Goal: Task Accomplishment & Management: Complete application form

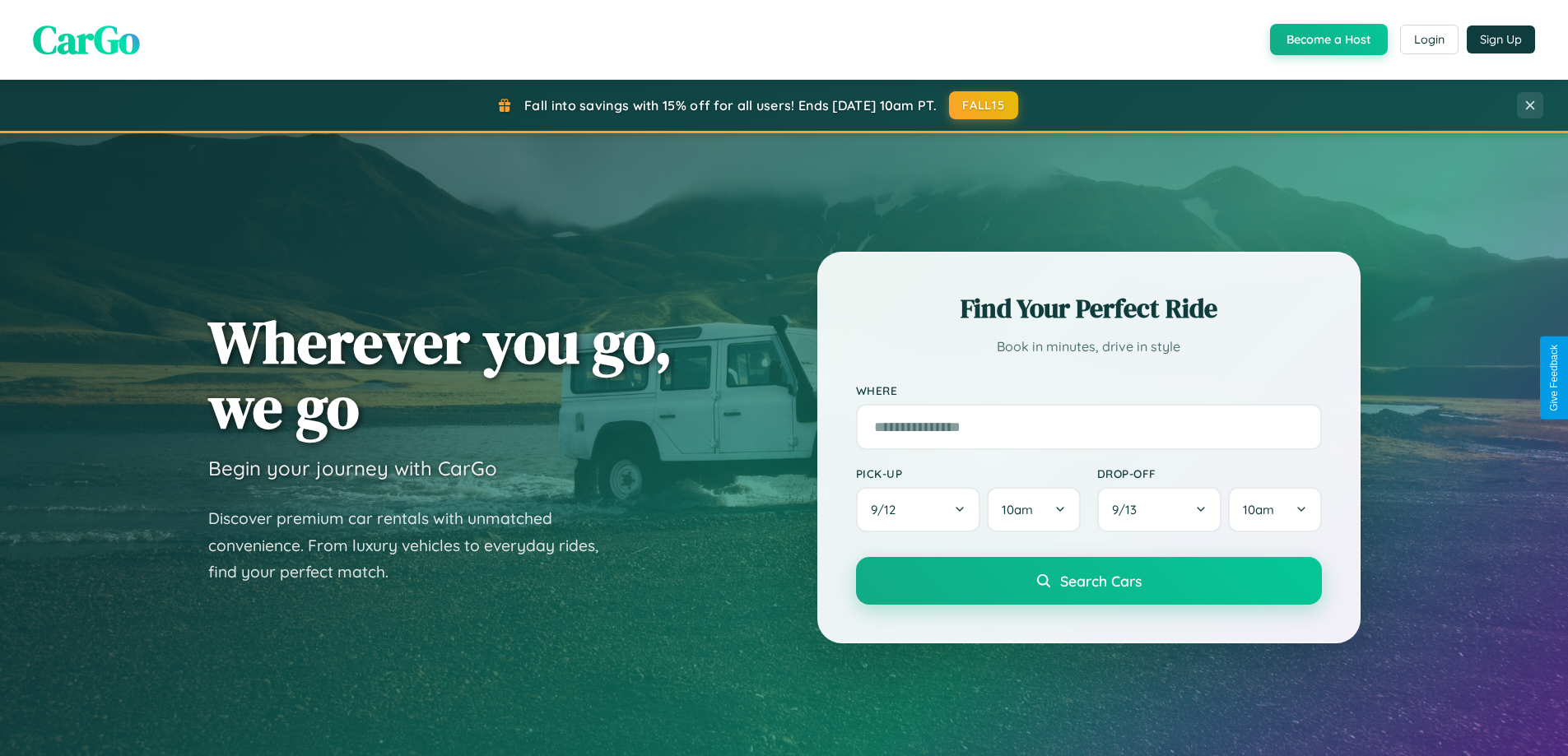
scroll to position [3167, 0]
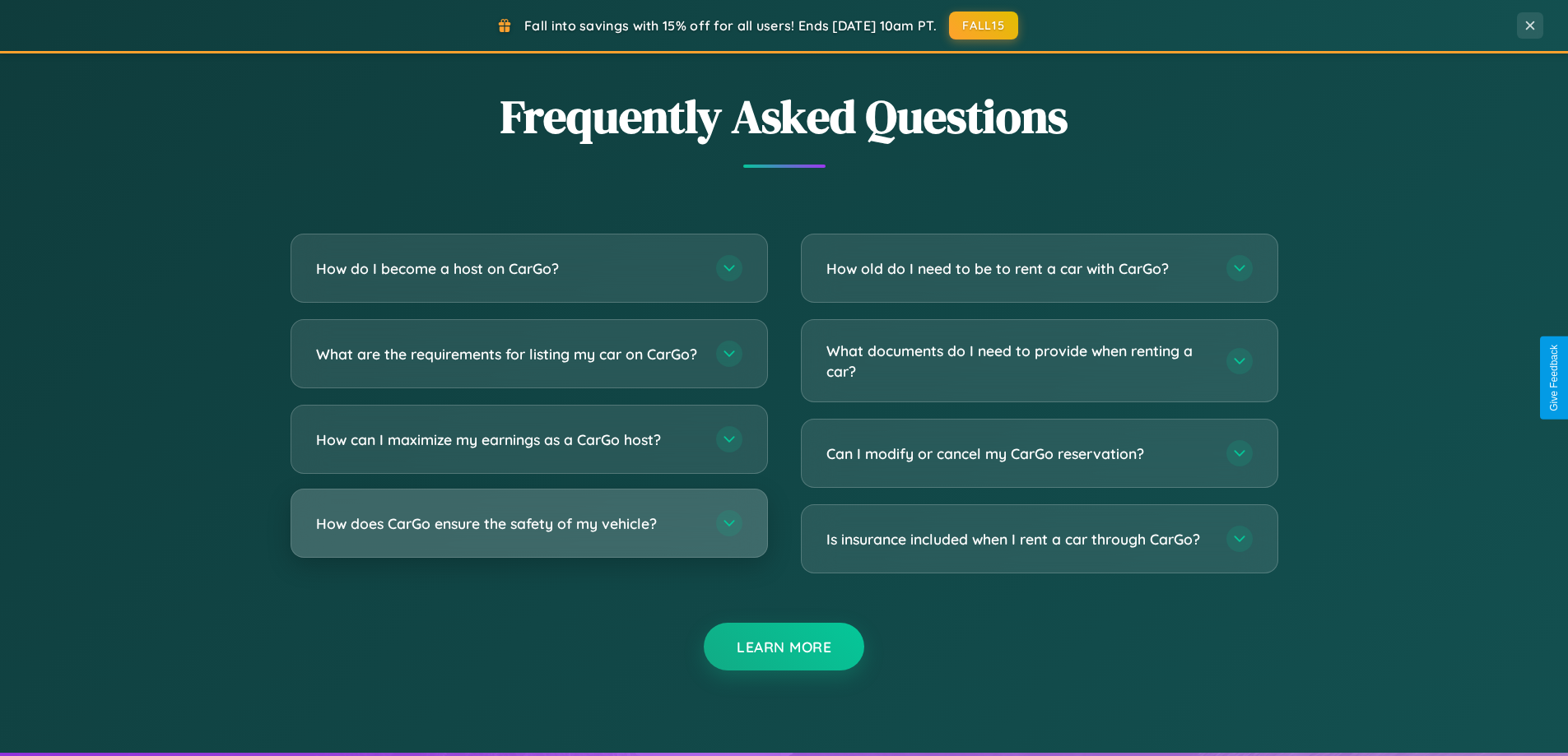
click at [529, 534] on h3 "How does CarGo ensure the safety of my vehicle?" at bounding box center [508, 524] width 384 height 21
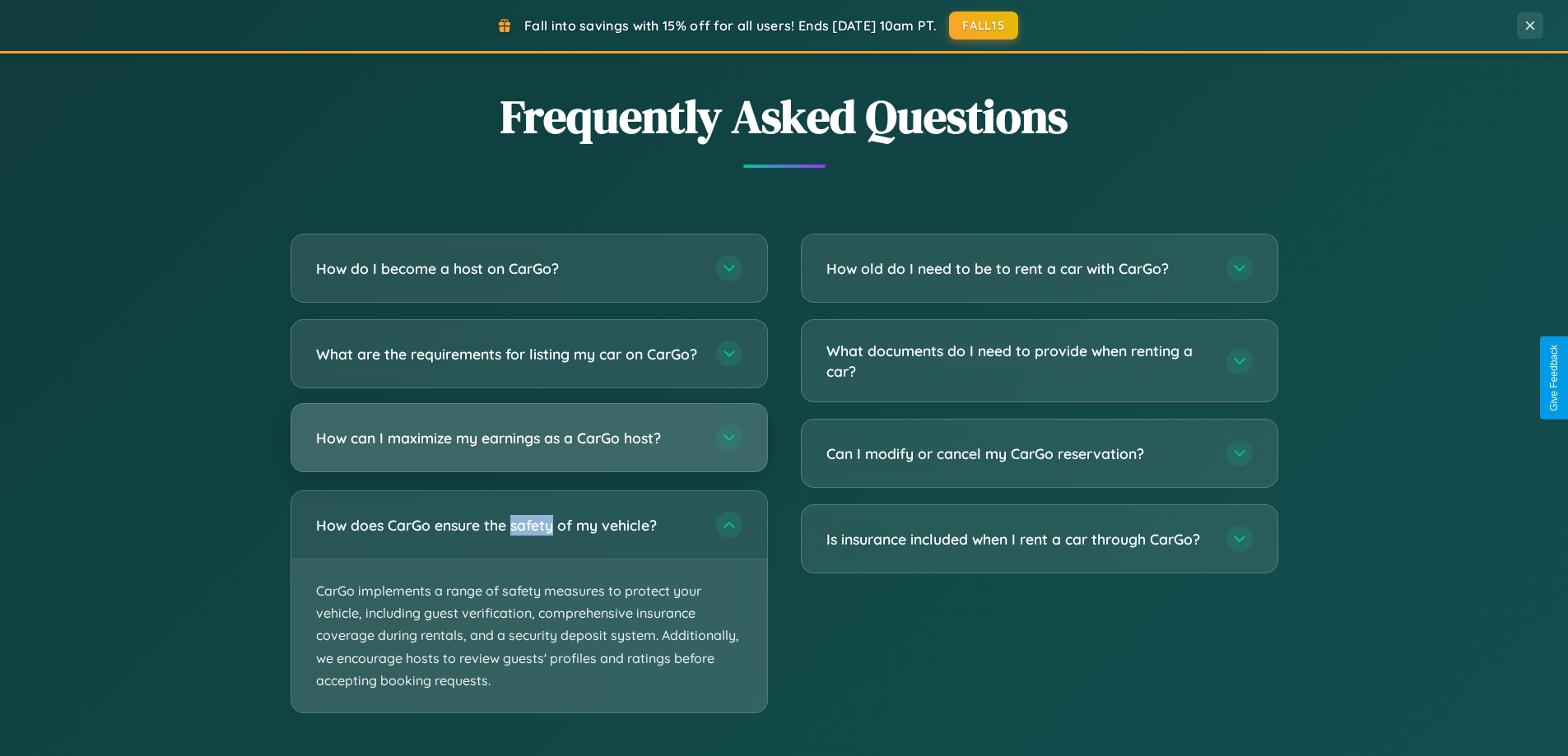
click at [529, 449] on h3 "How can I maximize my earnings as a CarGo host?" at bounding box center [508, 438] width 384 height 21
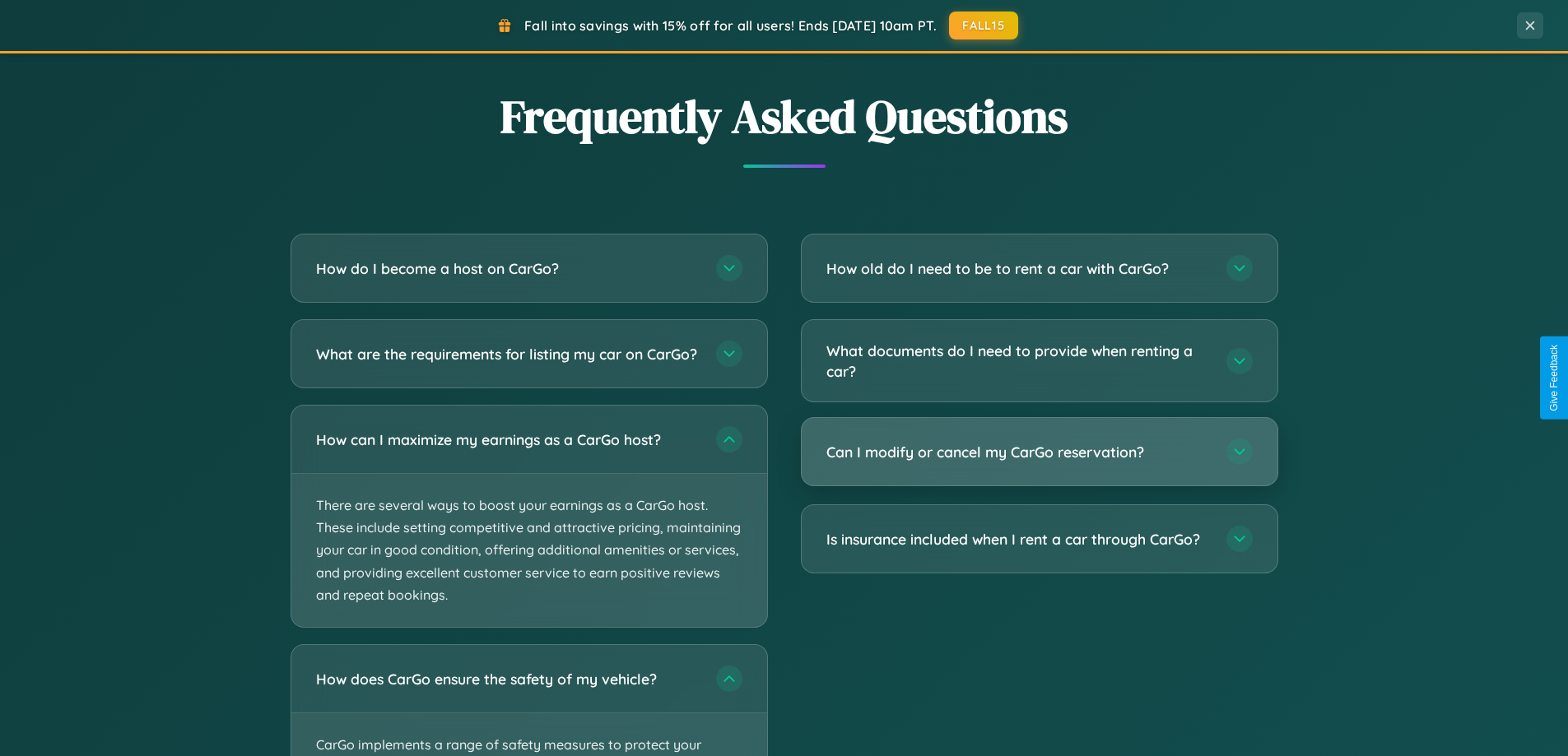
click at [1039, 453] on h3 "Can I modify or cancel my CarGo reservation?" at bounding box center [1019, 452] width 384 height 21
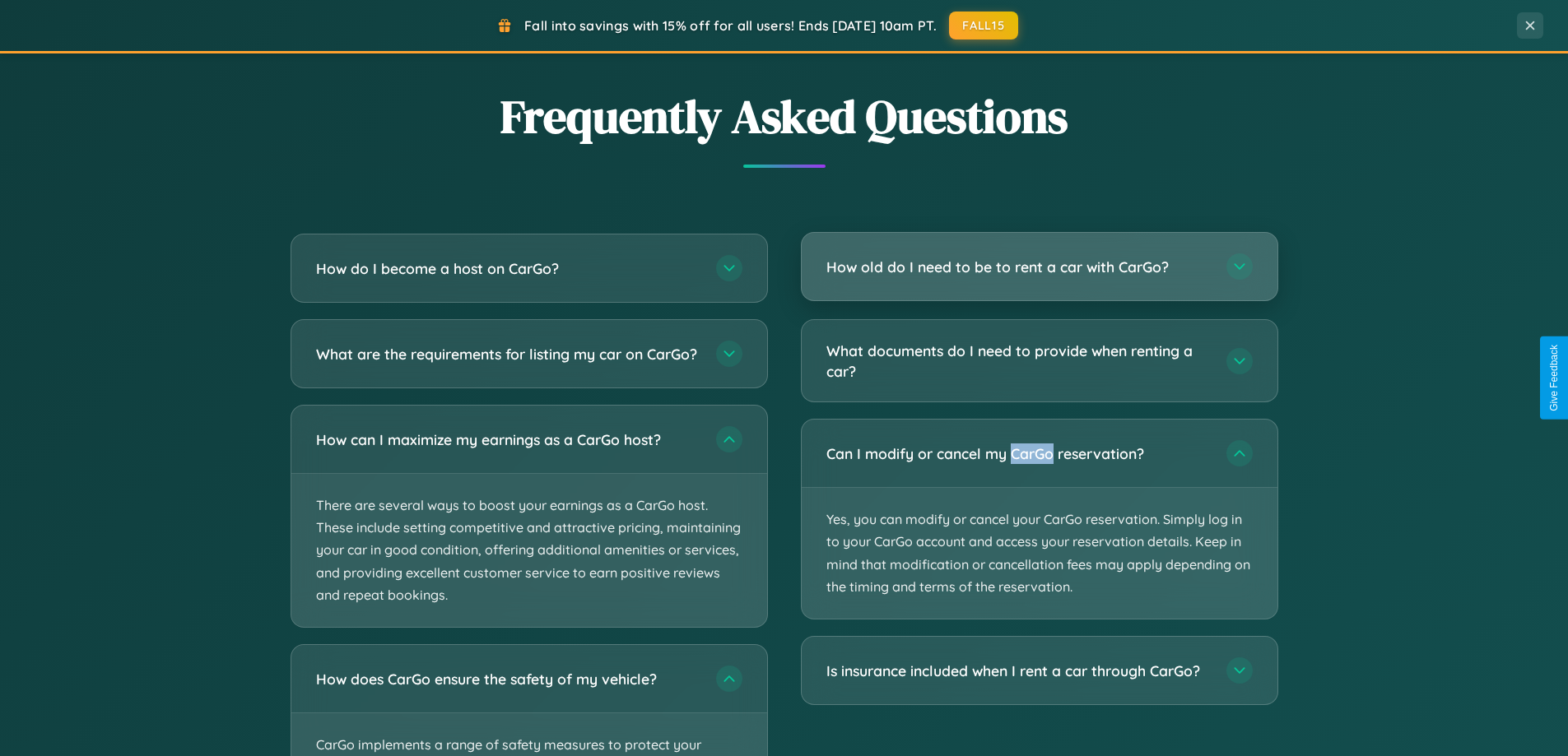
click at [1039, 268] on h3 "How old do I need to be to rent a car with CarGo?" at bounding box center [1019, 267] width 384 height 21
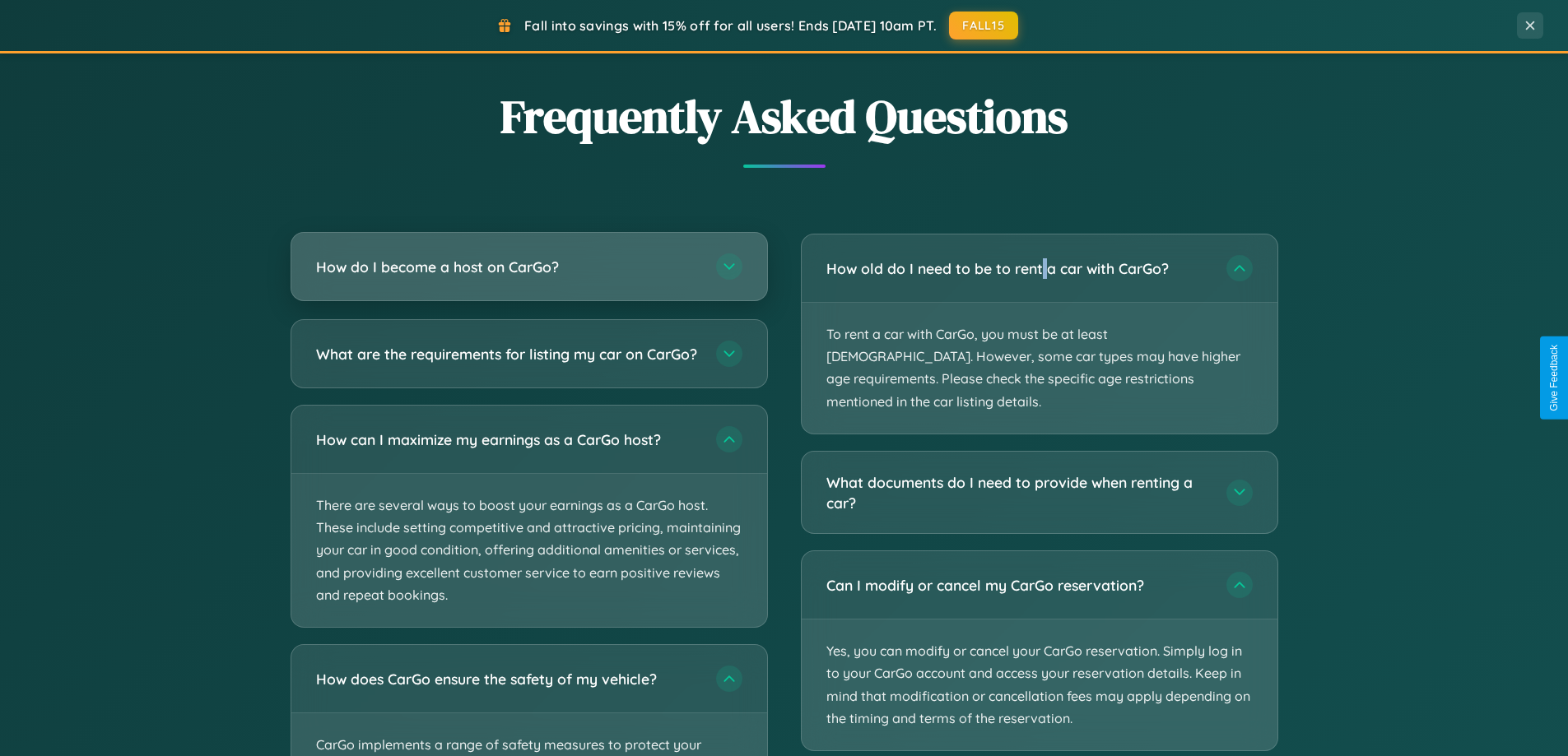
click at [529, 268] on h3 "How do I become a host on CarGo?" at bounding box center [508, 267] width 384 height 21
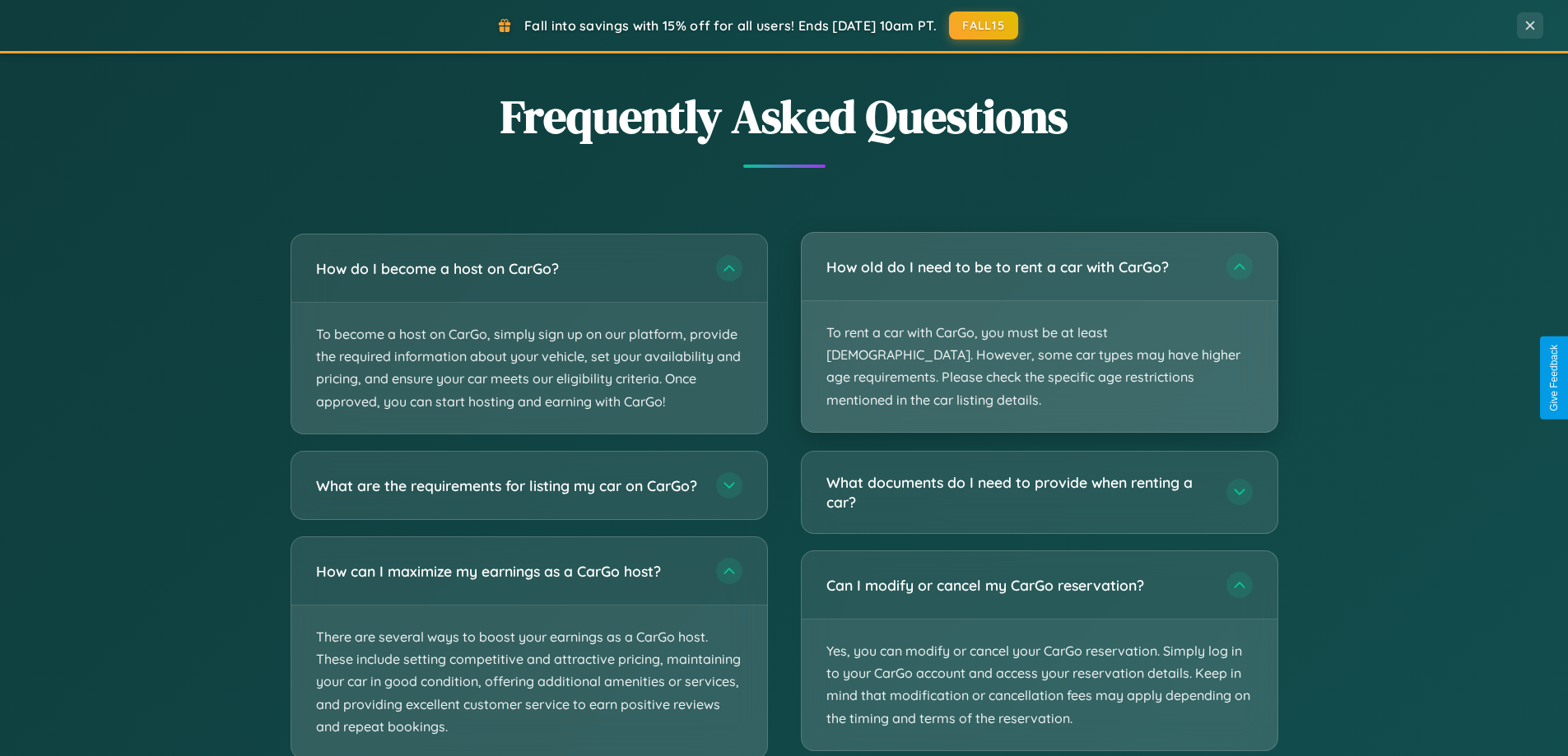
click at [1039, 323] on p "To rent a car with CarGo, you must be at least [DEMOGRAPHIC_DATA]. However, som…" at bounding box center [1040, 366] width 476 height 131
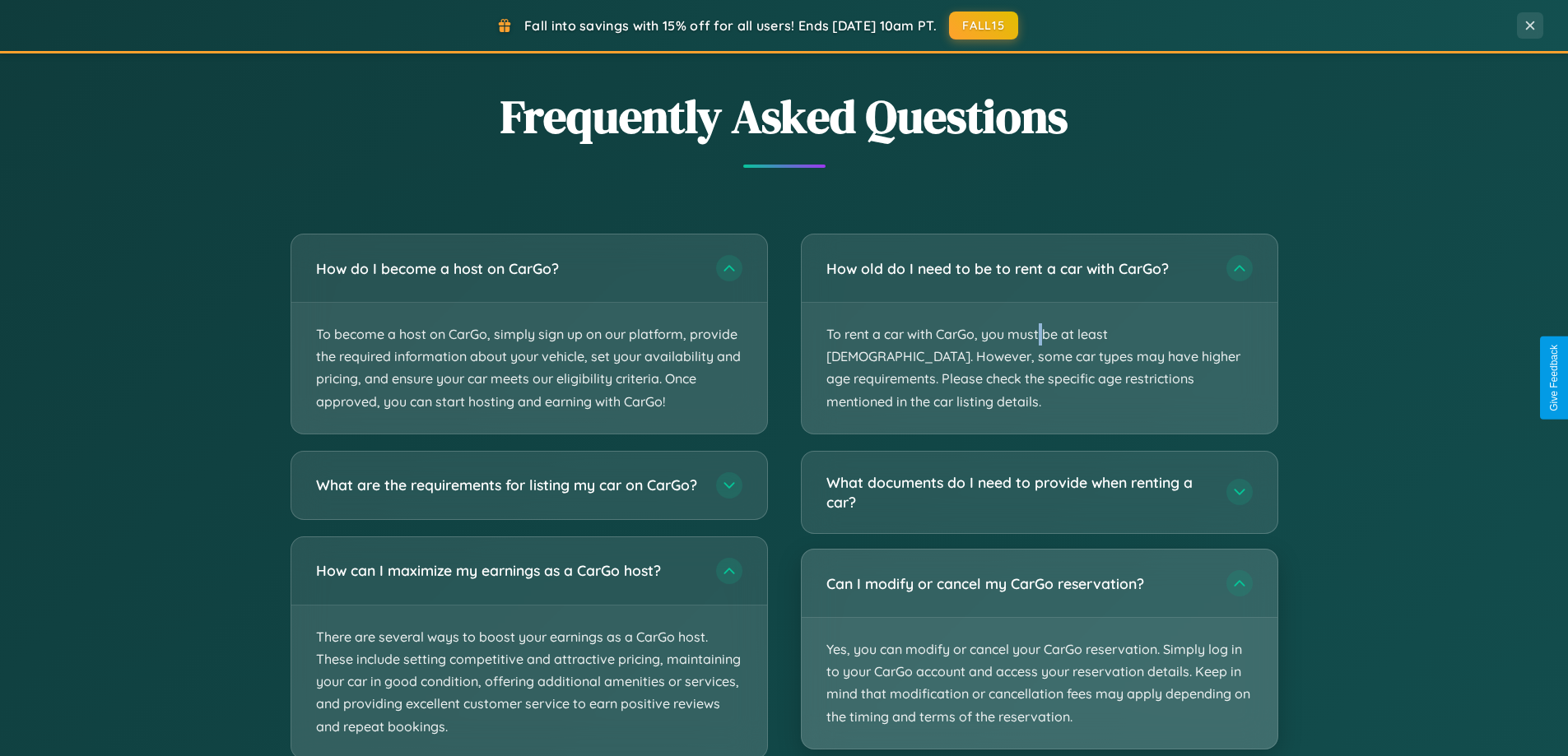
click at [1039, 628] on p "Yes, you can modify or cancel your CarGo reservation. Simply log in to your Car…" at bounding box center [1040, 683] width 476 height 131
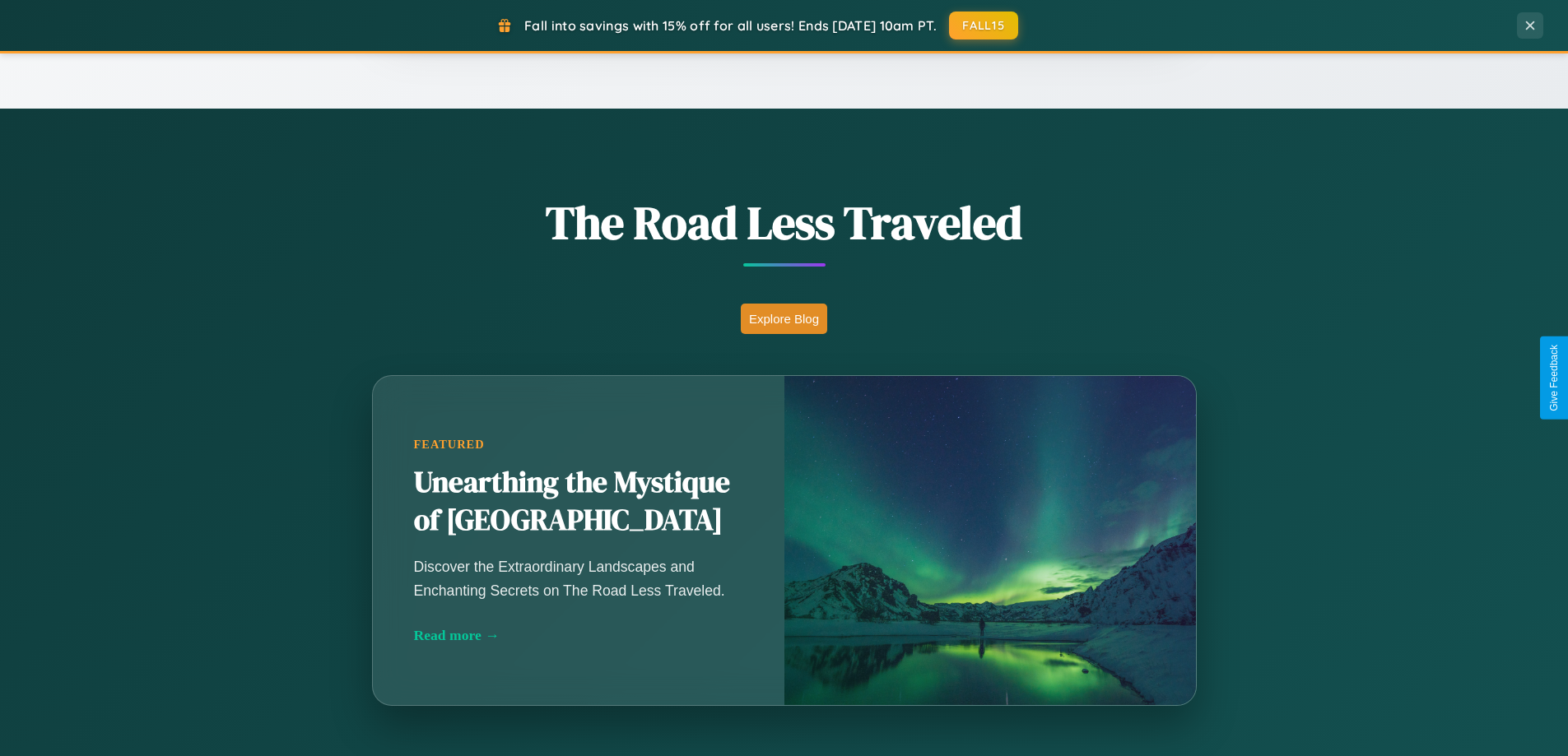
scroll to position [709, 0]
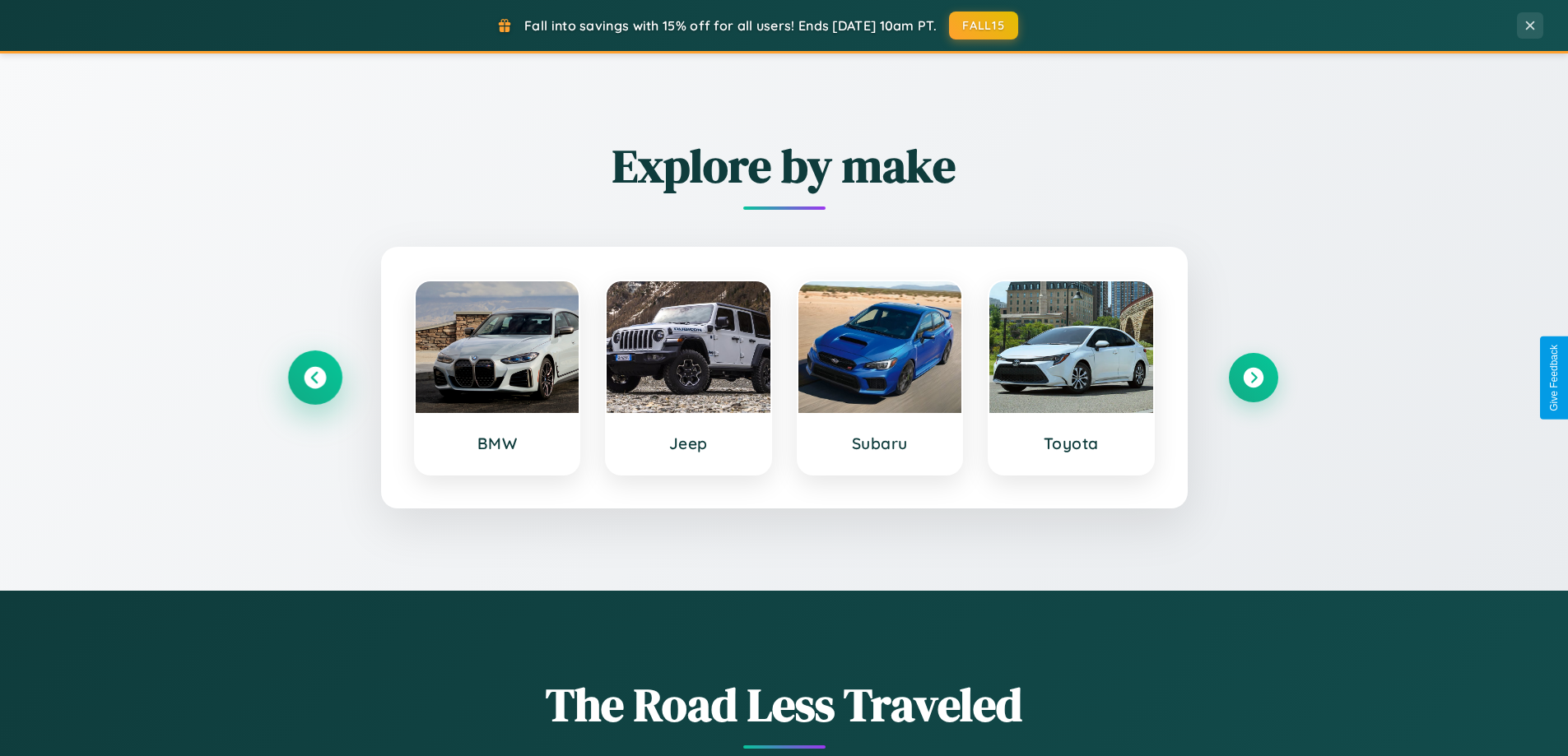
click at [314, 378] on icon at bounding box center [315, 378] width 23 height 23
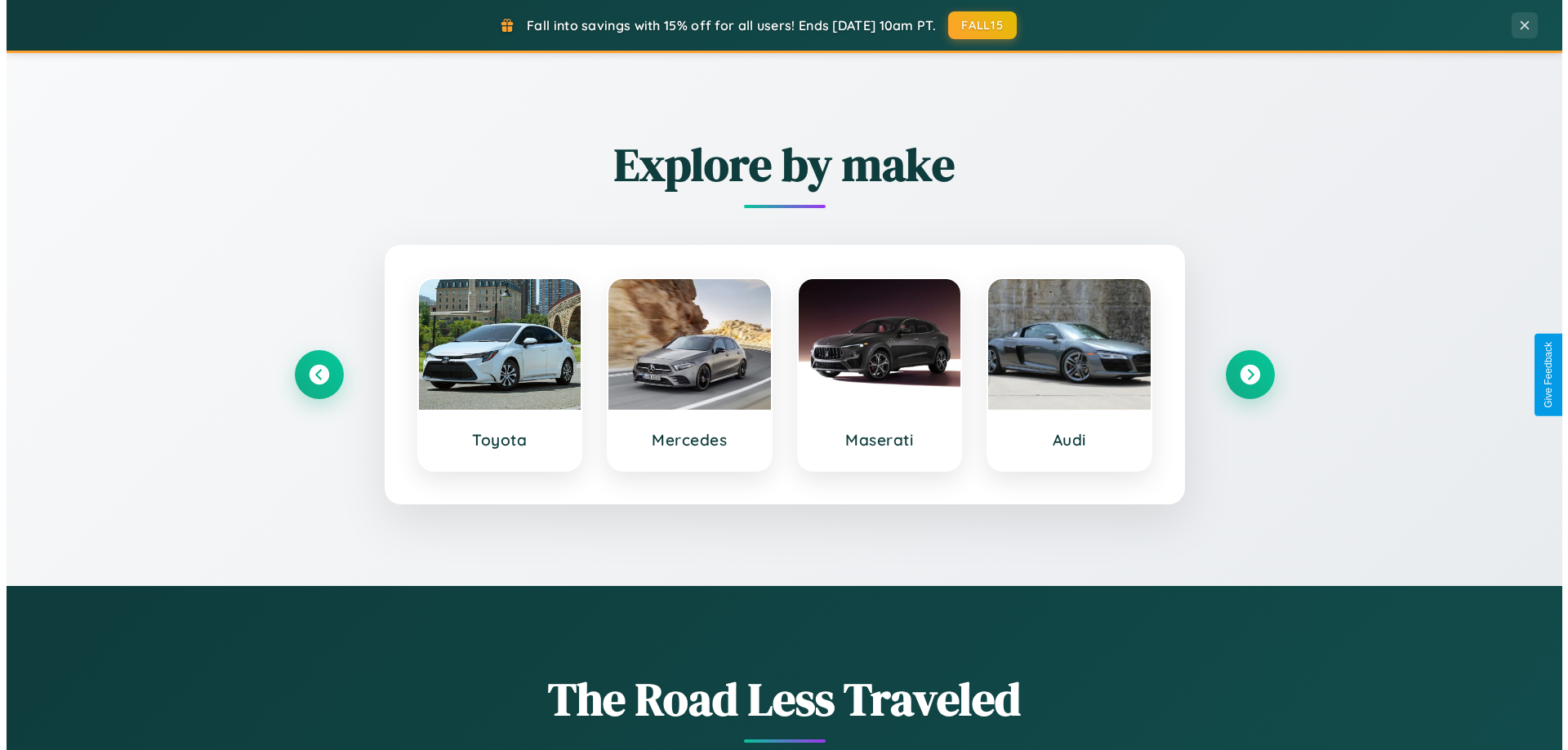
scroll to position [0, 0]
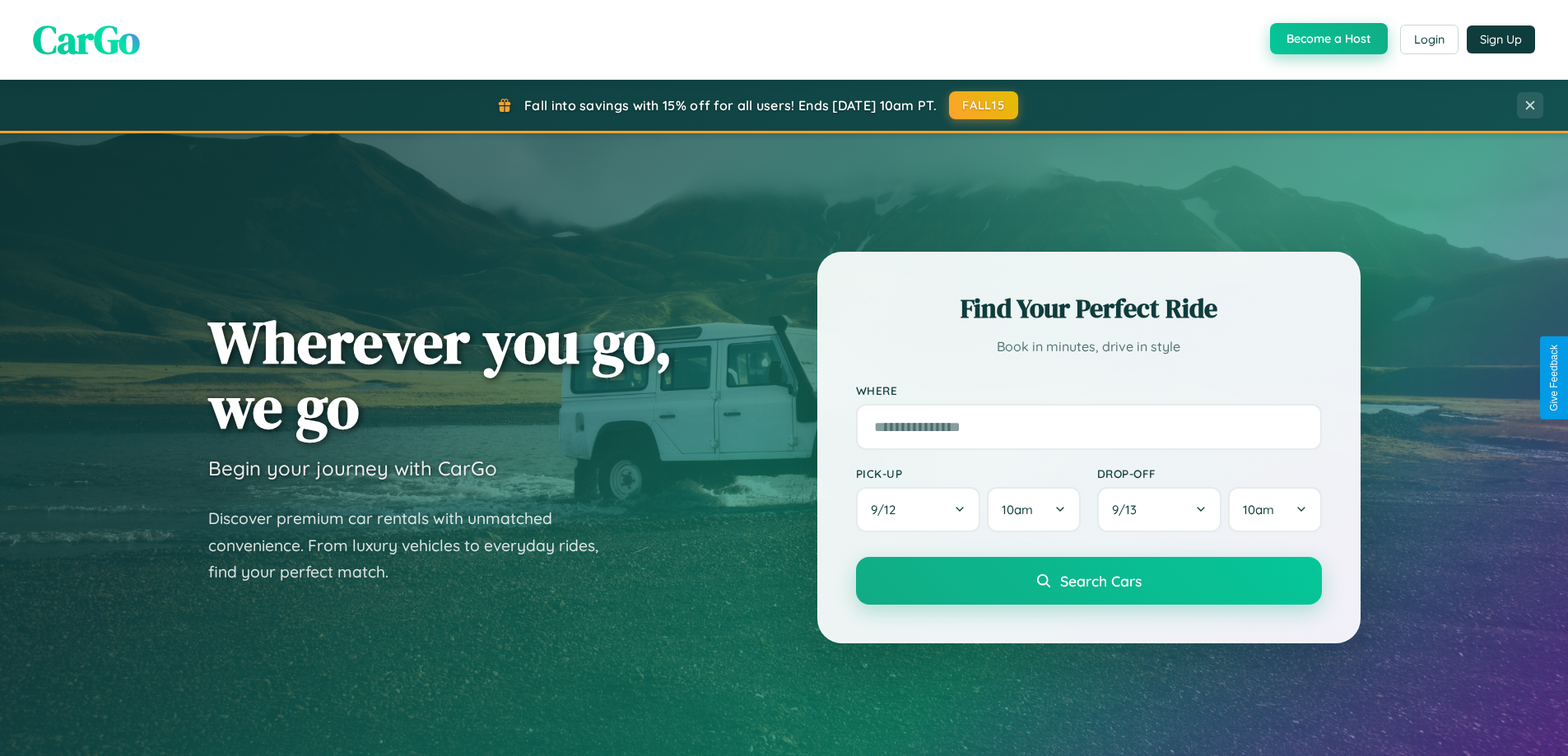
click at [1327, 39] on button "Become a Host" at bounding box center [1329, 39] width 118 height 31
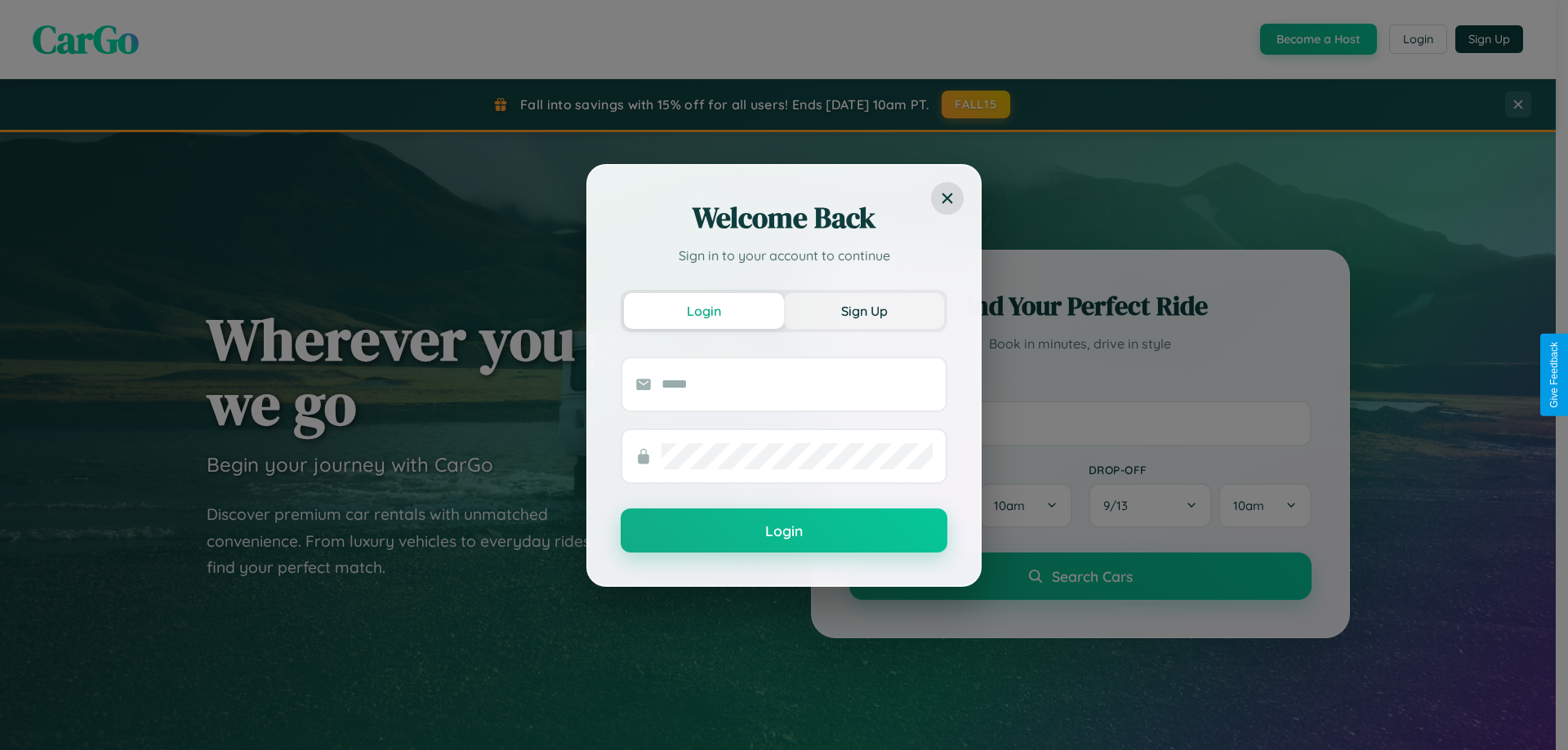
click at [864, 311] on button "Sign Up" at bounding box center [864, 311] width 160 height 36
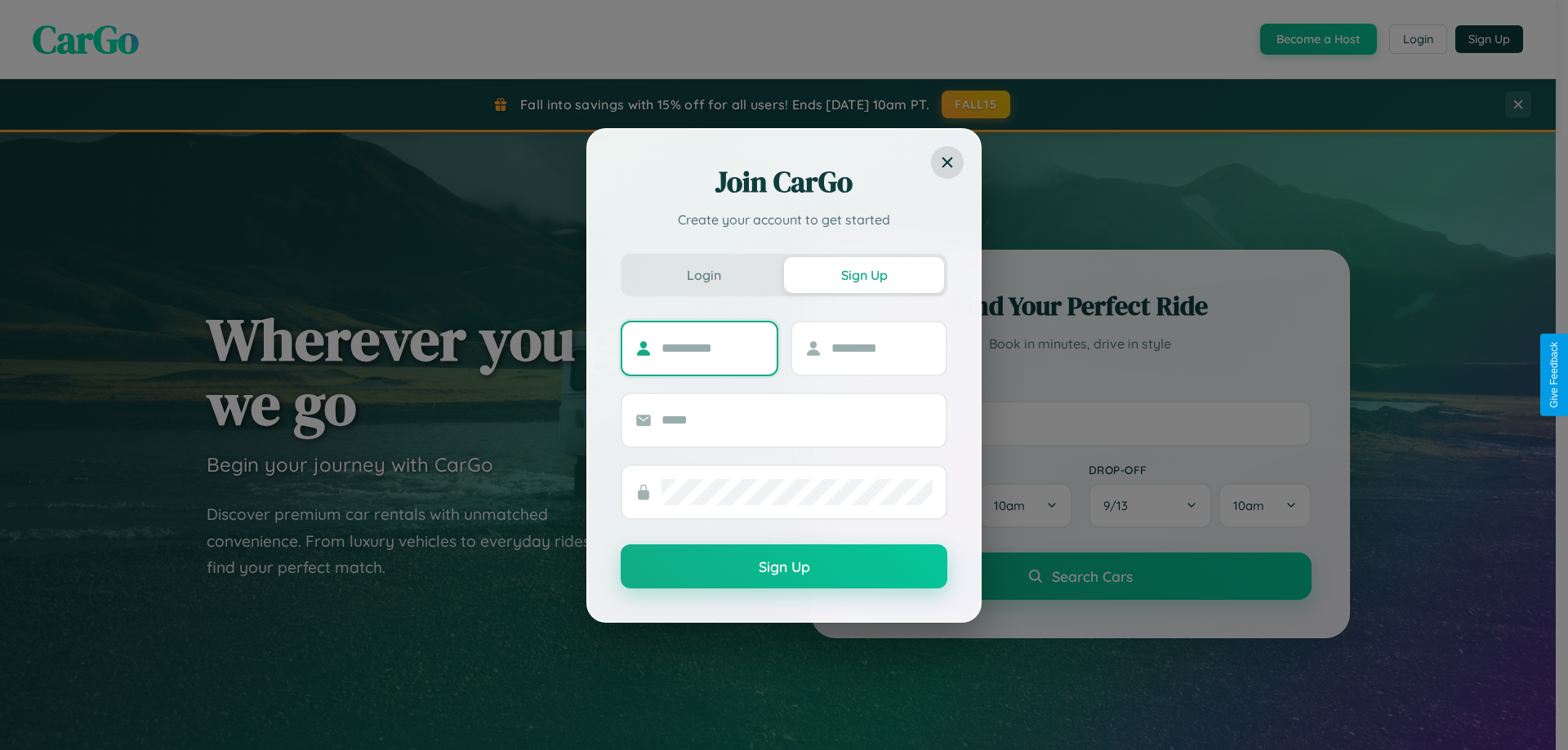
click at [712, 348] on input "text" at bounding box center [712, 349] width 102 height 26
type input "*****"
click at [881, 348] on input "text" at bounding box center [881, 349] width 102 height 26
type input "*****"
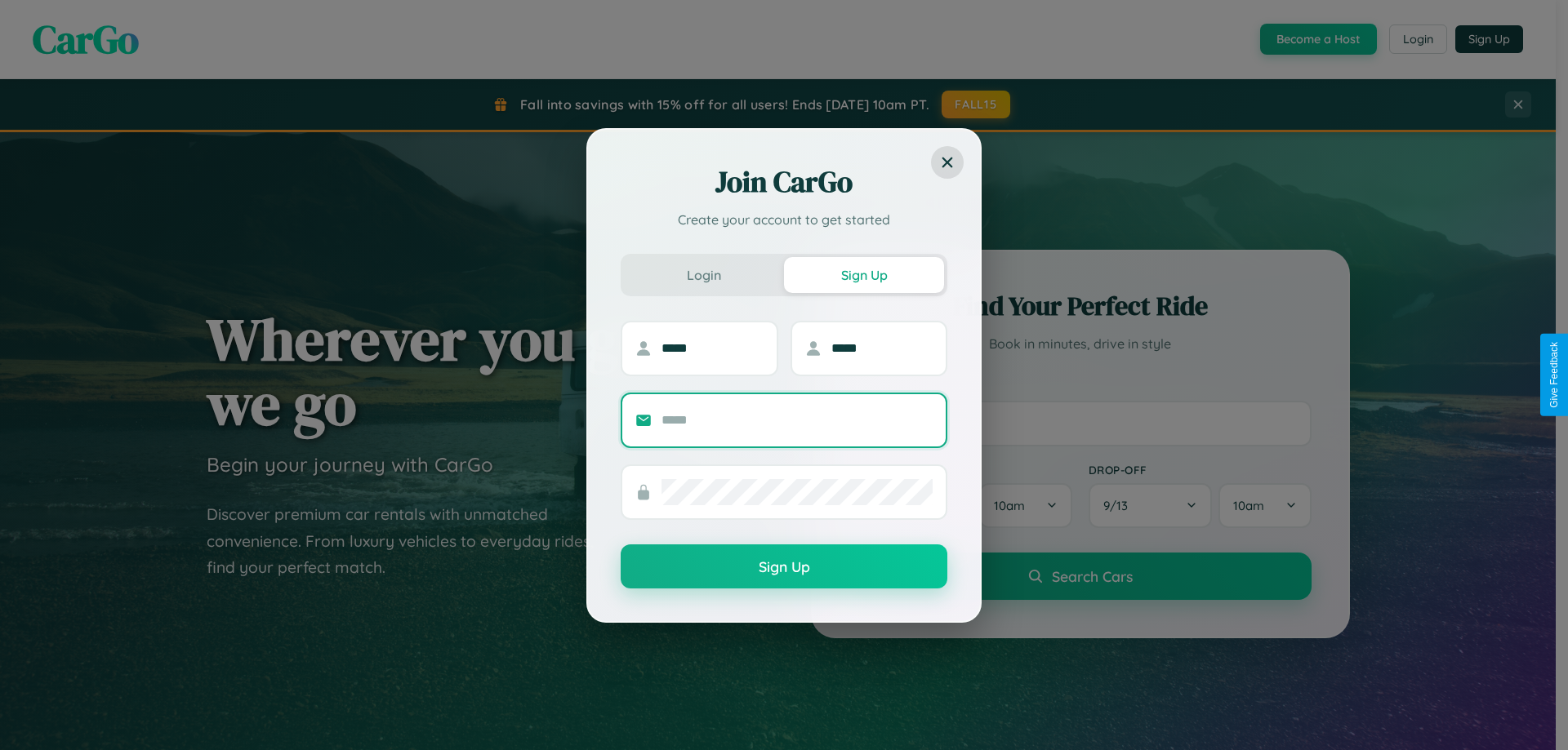
click at [797, 420] on input "text" at bounding box center [797, 421] width 271 height 26
type input "**********"
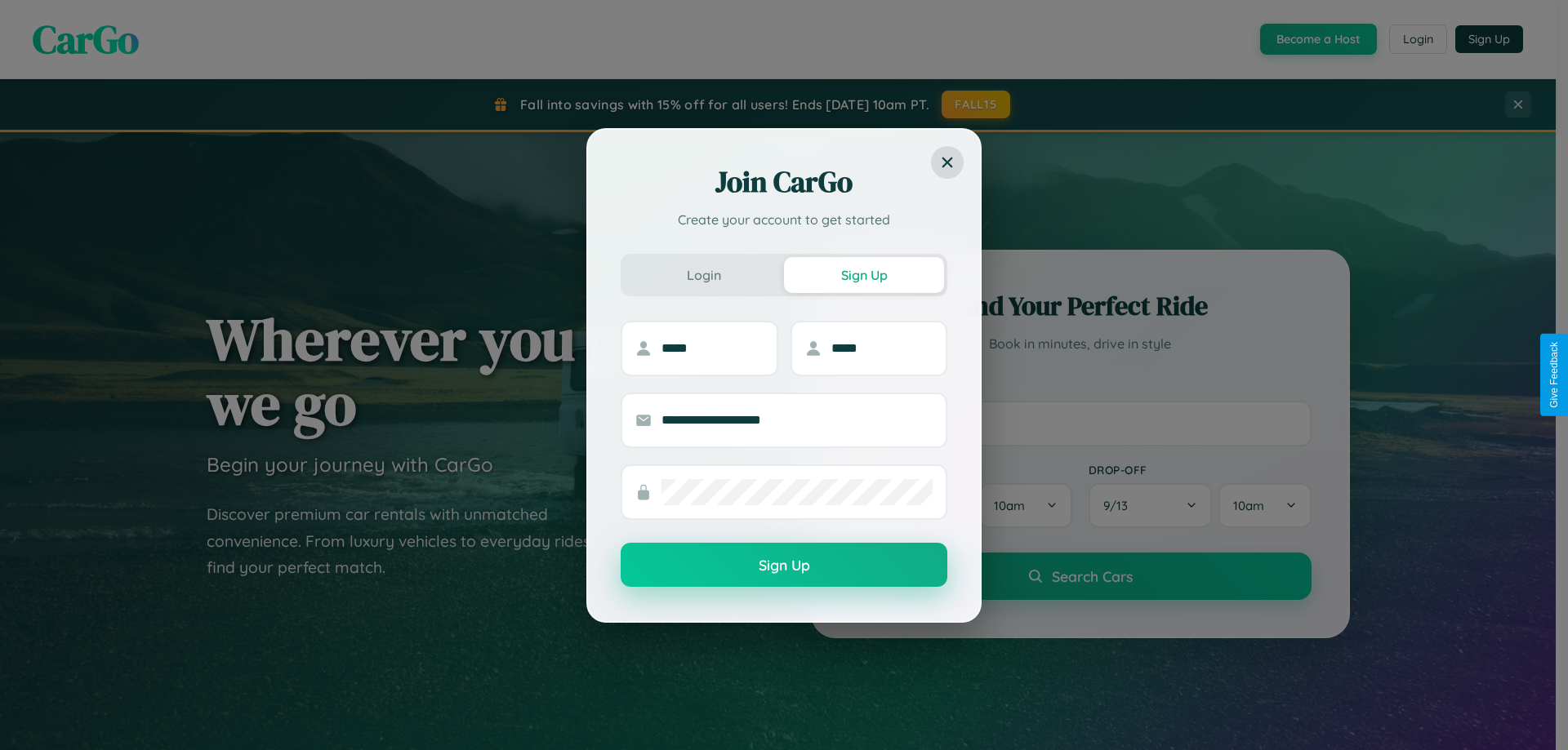
click at [784, 566] on button "Sign Up" at bounding box center [784, 564] width 326 height 44
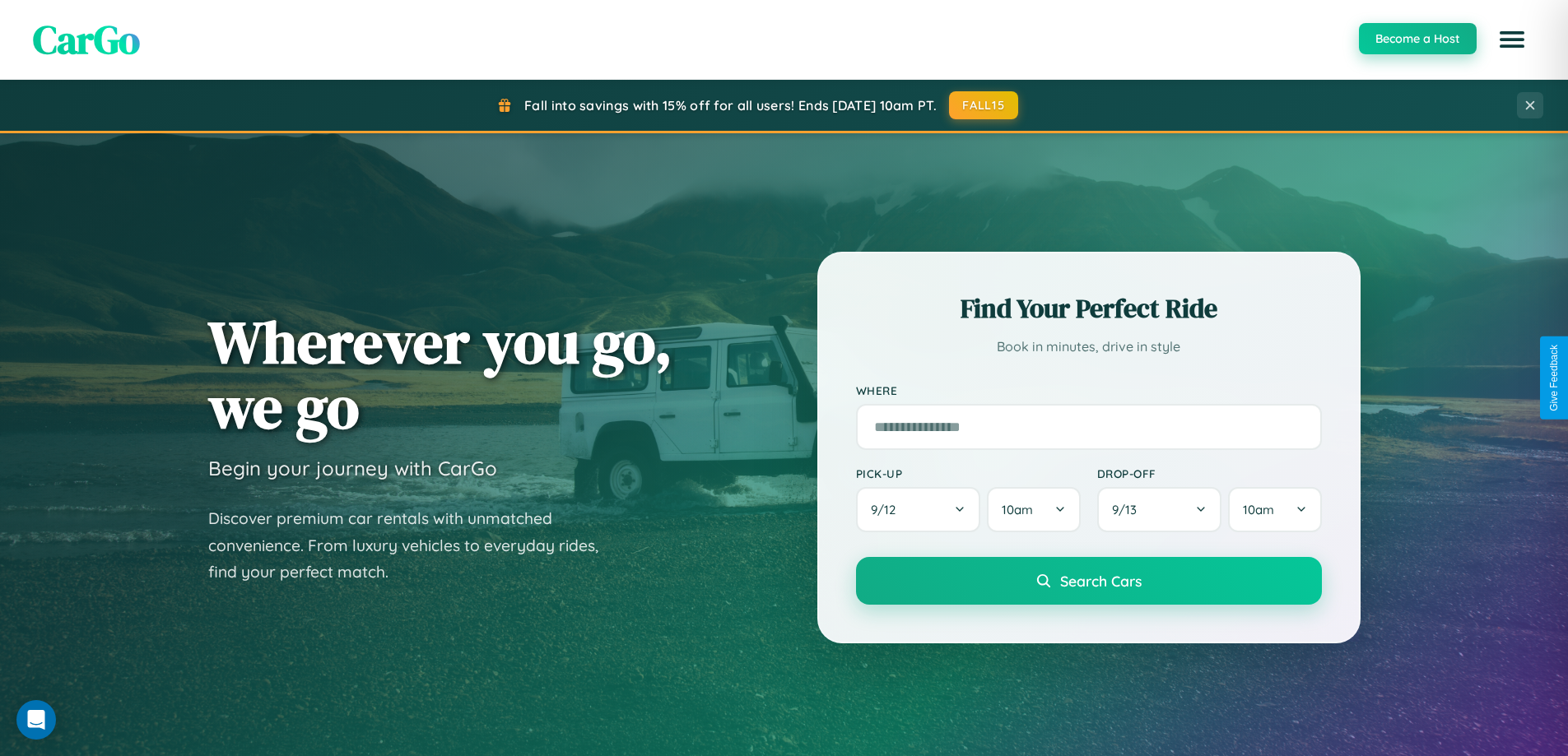
click at [1417, 39] on button "Become a Host" at bounding box center [1418, 39] width 118 height 31
